Goal: Submit feedback/report problem

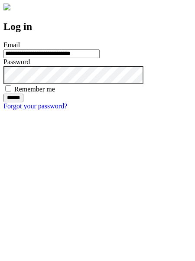
type input "**********"
click at [23, 102] on input "******" at bounding box center [13, 98] width 20 height 9
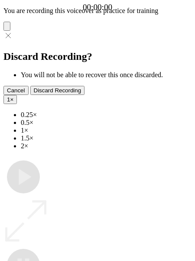
type input "**********"
